Goal: Check status: Check status

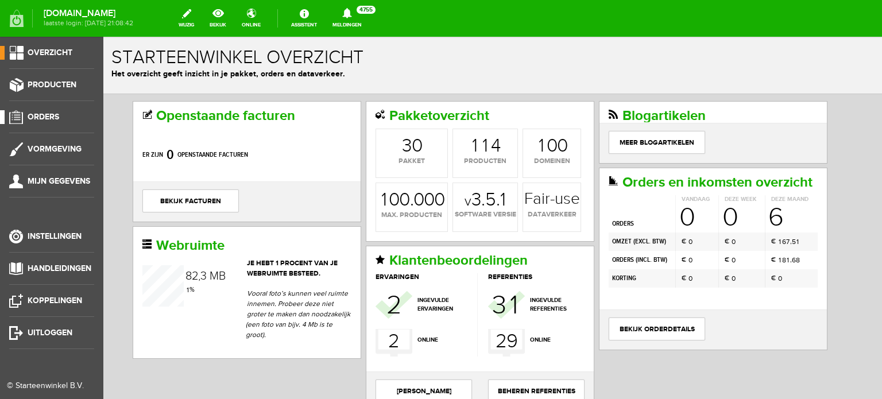
click at [54, 117] on span "Orders" at bounding box center [44, 117] width 32 height 10
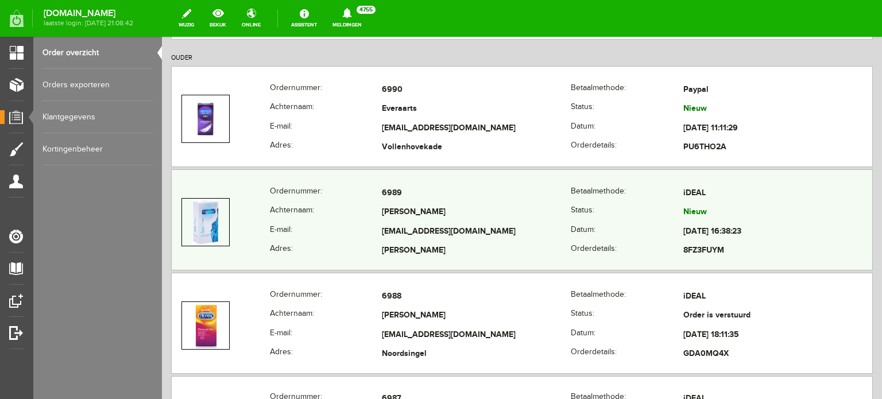
scroll to position [172, 0]
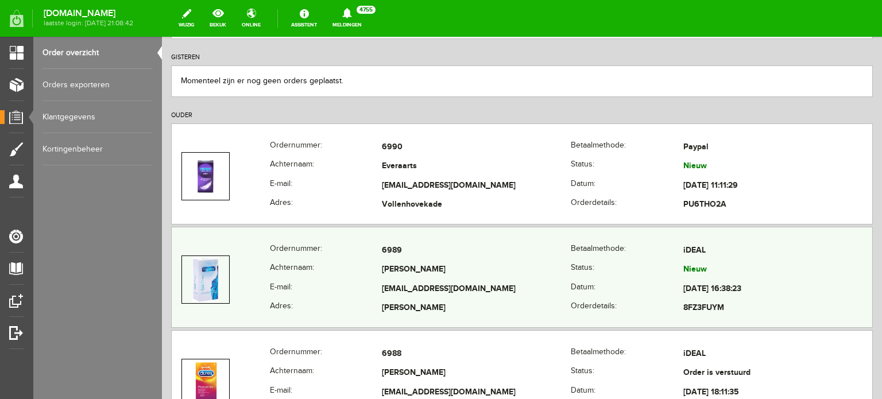
click at [402, 272] on td "[PERSON_NAME]" at bounding box center [476, 271] width 189 height 20
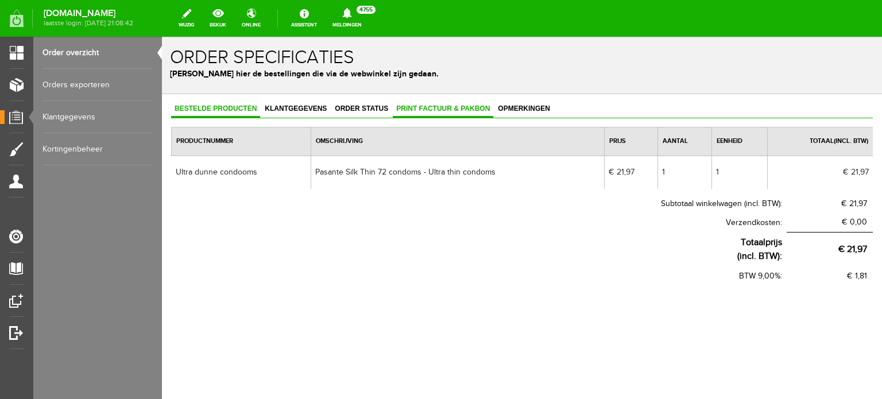
click at [415, 117] on link "Print factuur & pakbon" at bounding box center [443, 109] width 101 height 17
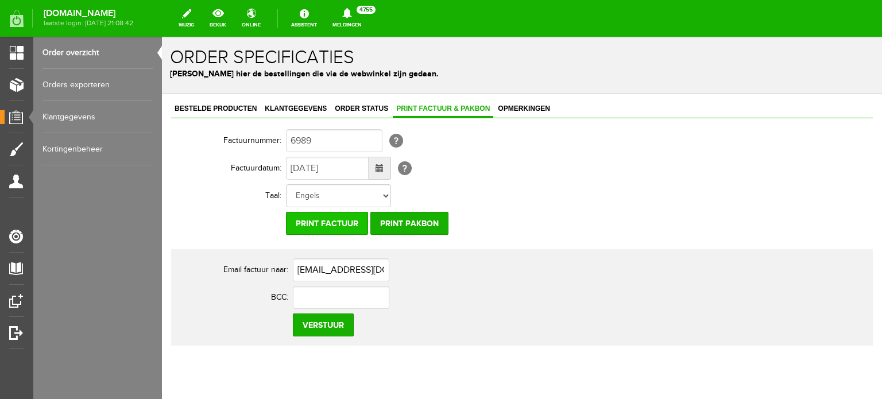
click at [323, 225] on input "Print factuur" at bounding box center [327, 223] width 82 height 23
click at [345, 107] on span "Order status" at bounding box center [361, 109] width 60 height 8
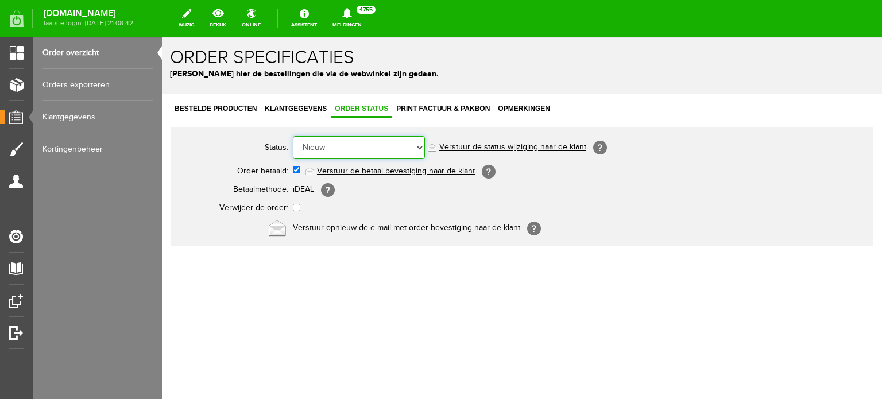
drag, startPoint x: 354, startPoint y: 145, endPoint x: 349, endPoint y: 156, distance: 11.3
click at [354, 145] on select "Order niet afgerond Nieuw Order in behandeling Wacht op leverancier Wacht op be…" at bounding box center [359, 147] width 132 height 23
click at [293, 136] on select "Order niet afgerond Nieuw Order in behandeling Wacht op leverancier Wacht op be…" at bounding box center [359, 147] width 132 height 23
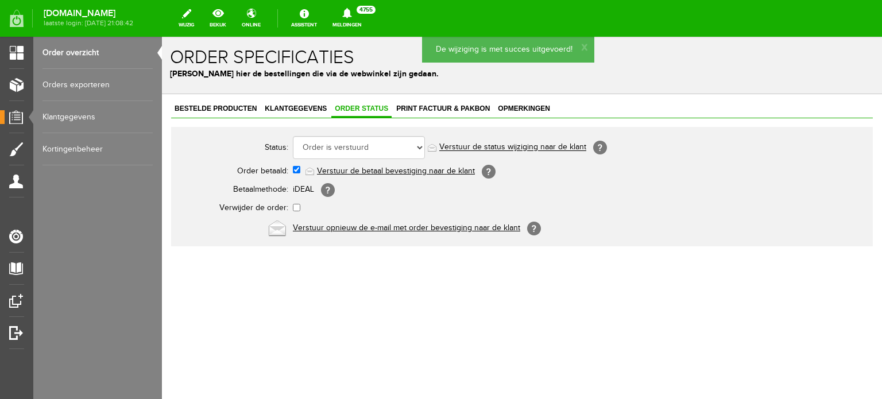
click at [501, 146] on link "Verstuur de status wijziging naar de klant" at bounding box center [512, 147] width 147 height 9
click at [416, 106] on span "Print factuur & pakbon" at bounding box center [443, 109] width 101 height 8
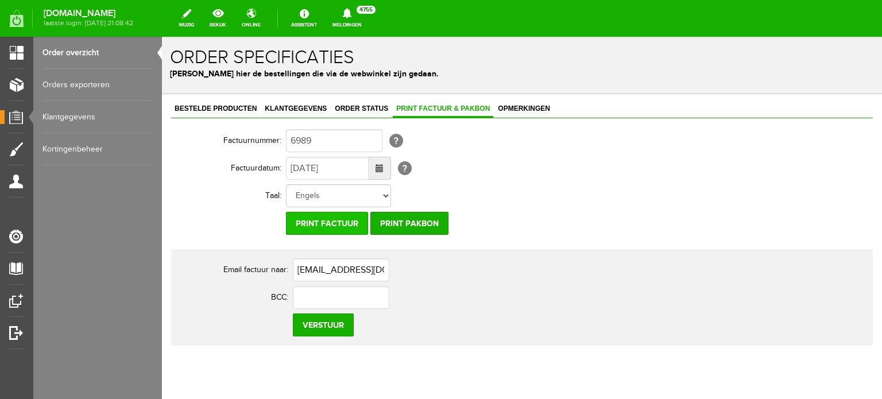
click at [343, 218] on input "Print factuur" at bounding box center [327, 223] width 82 height 23
click at [84, 49] on link "Order overzicht" at bounding box center [98, 53] width 110 height 32
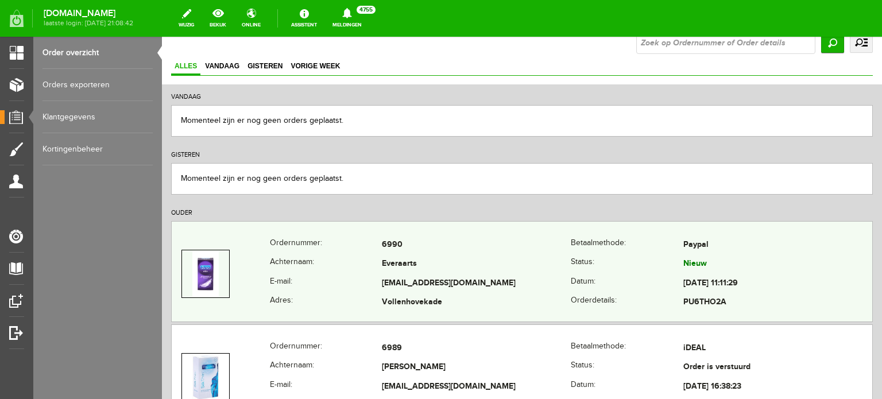
scroll to position [115, 0]
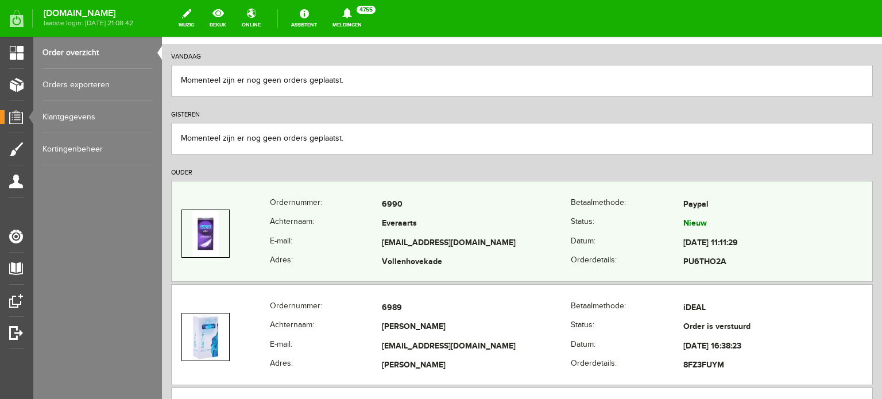
click at [411, 220] on td "Everaarts" at bounding box center [476, 225] width 189 height 20
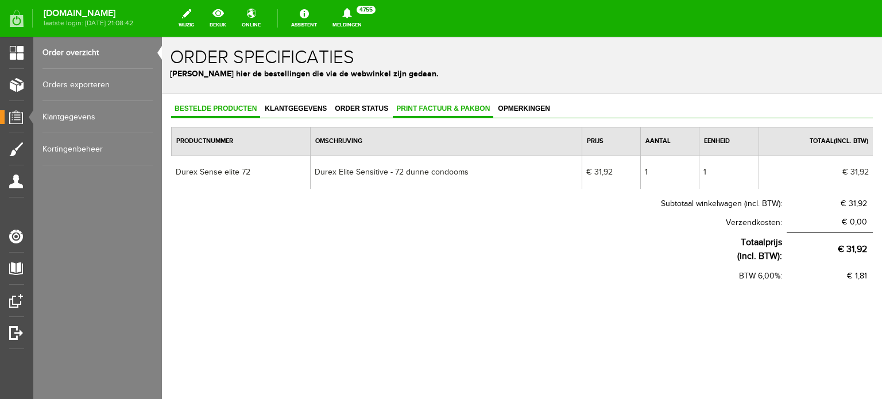
click at [400, 110] on span "Print factuur & pakbon" at bounding box center [443, 109] width 101 height 8
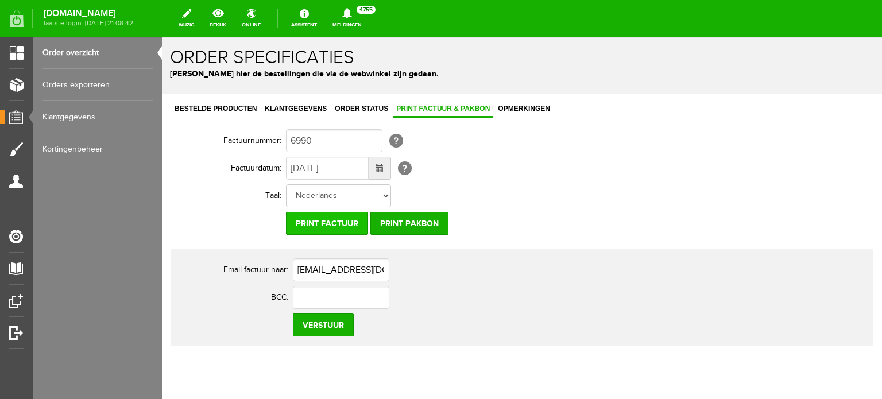
click at [324, 220] on input "Print factuur" at bounding box center [327, 223] width 82 height 23
click at [363, 116] on link "Order status" at bounding box center [361, 109] width 60 height 17
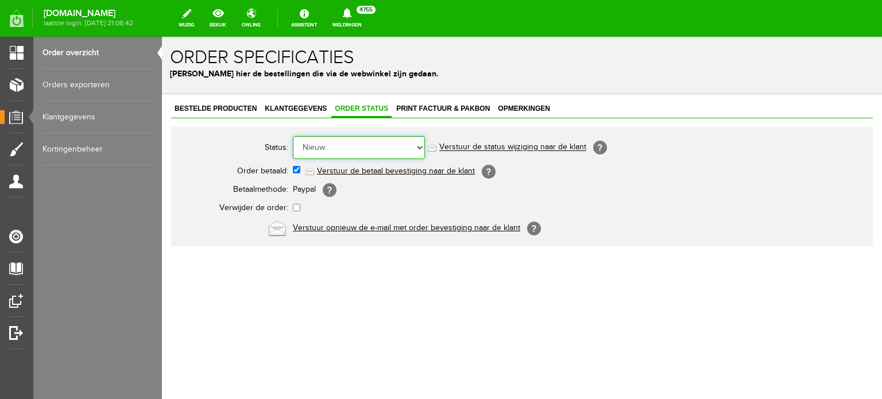
click at [366, 145] on select "Order niet afgerond Nieuw Order in behandeling Wacht op leverancier Wacht op be…" at bounding box center [359, 147] width 132 height 23
select select "5"
click at [293, 136] on select "Order niet afgerond Nieuw Order in behandeling Wacht op leverancier Wacht op be…" at bounding box center [359, 147] width 132 height 23
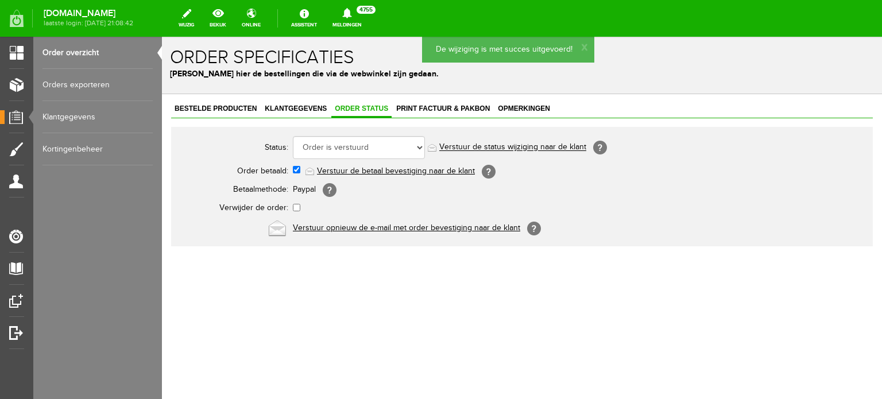
click at [471, 143] on link "Verstuur de status wijziging naar de klant" at bounding box center [512, 147] width 147 height 9
